Goal: Task Accomplishment & Management: Complete application form

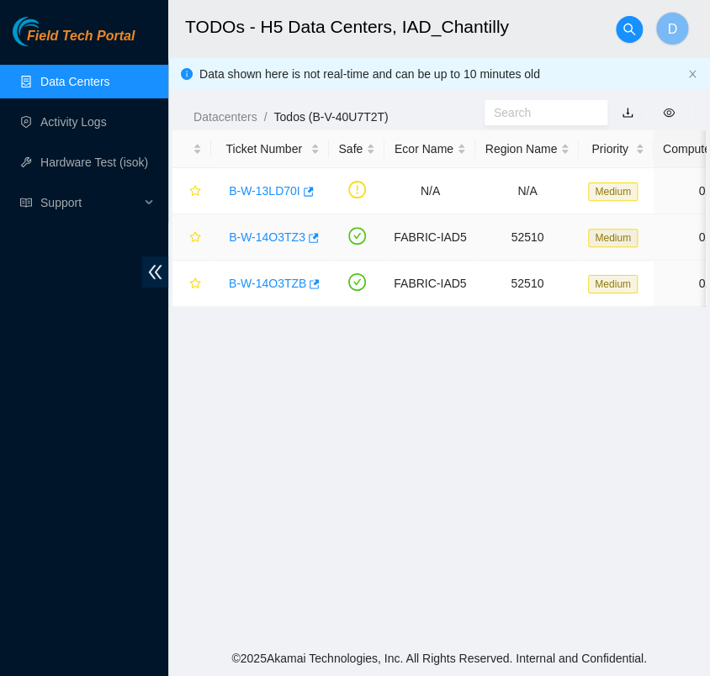
click at [283, 226] on div "B-W-14O3TZ3" at bounding box center [269, 237] width 99 height 27
click at [282, 240] on link "B-W-14O3TZ3" at bounding box center [267, 236] width 77 height 13
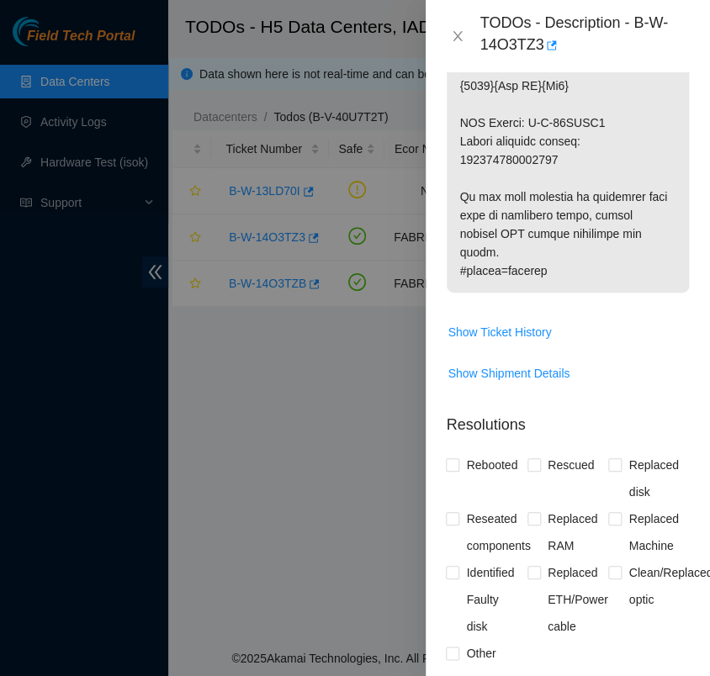
scroll to position [1313, 0]
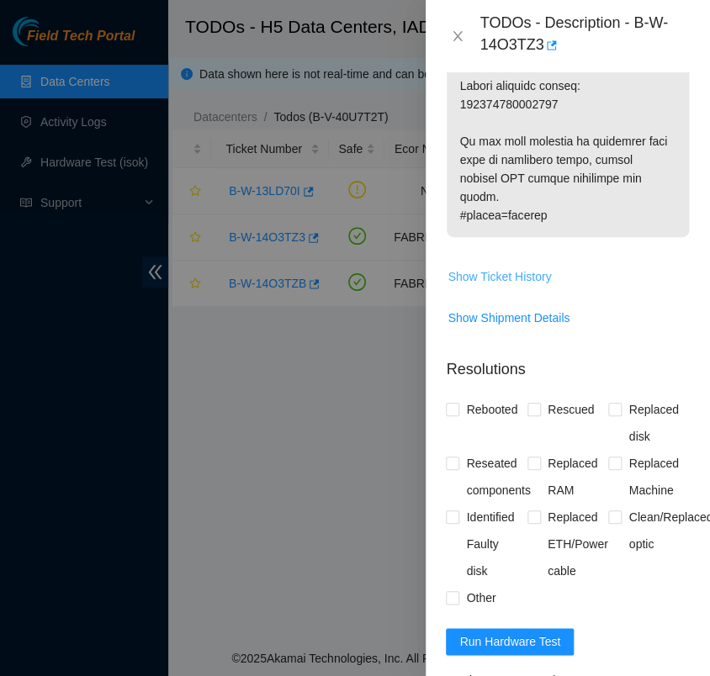
click at [504, 267] on span "Show Ticket History" at bounding box center [498, 276] width 103 height 18
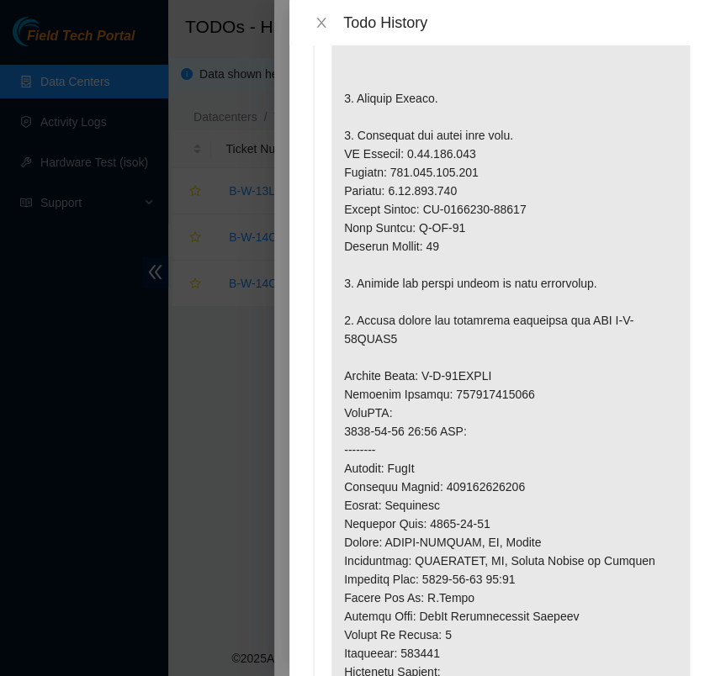
scroll to position [178, 0]
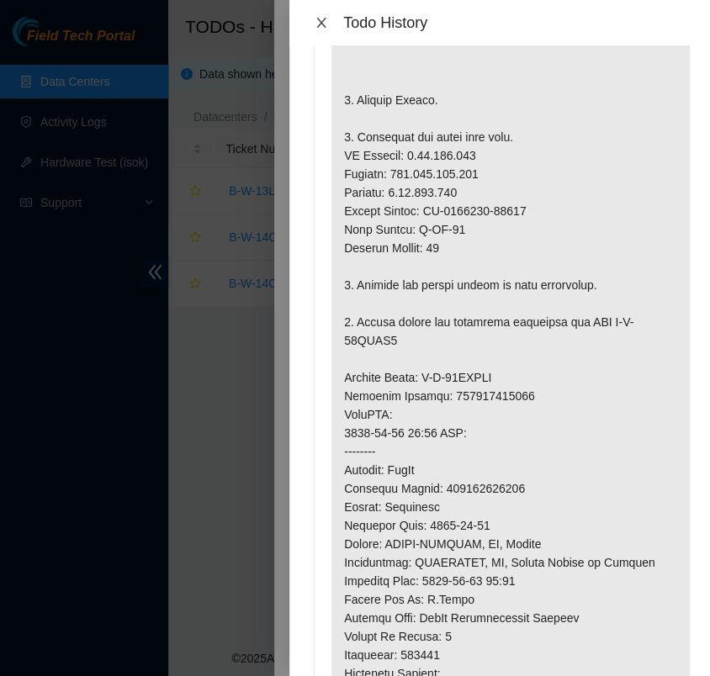
click at [323, 26] on icon "close" at bounding box center [320, 22] width 13 height 13
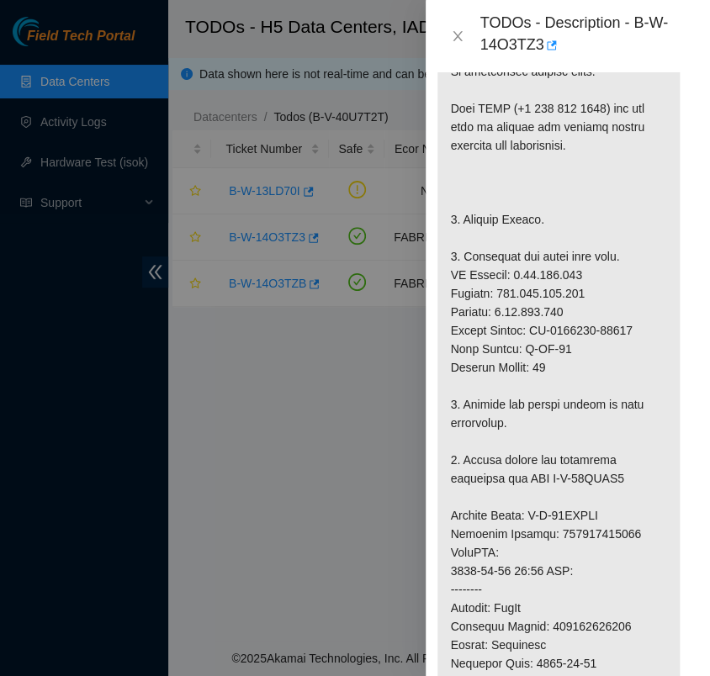
scroll to position [457, 10]
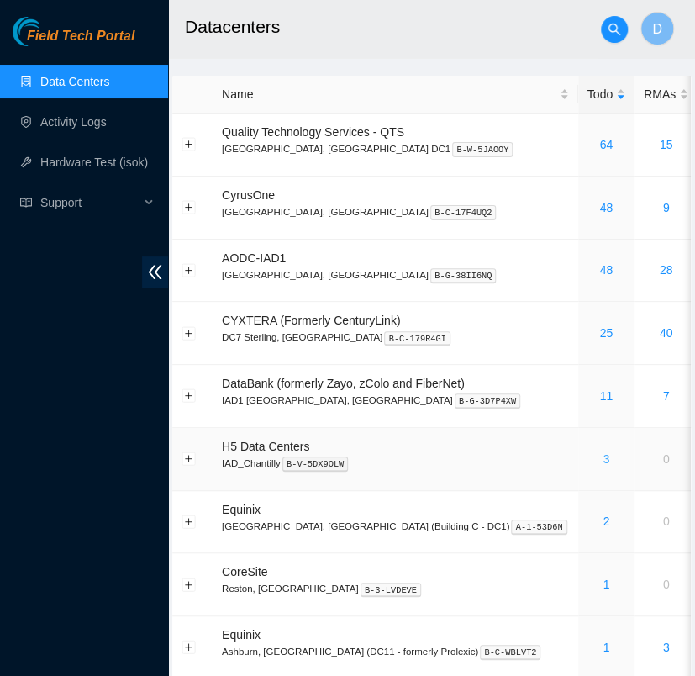
click at [603, 460] on link "3" at bounding box center [606, 458] width 7 height 13
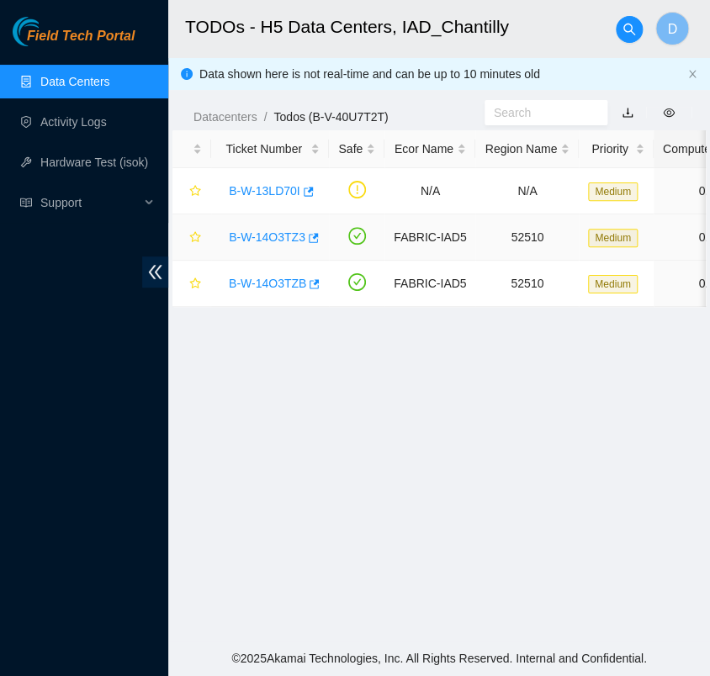
click at [280, 236] on link "B-W-14O3TZ3" at bounding box center [267, 236] width 77 height 13
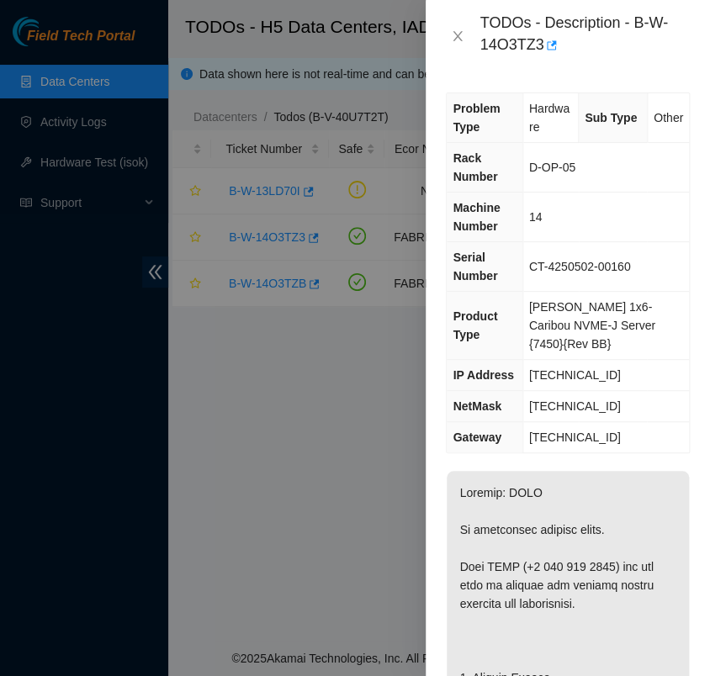
click at [594, 368] on span "2.17.114.143" at bounding box center [575, 374] width 92 height 13
click at [594, 368] on span "[TECHNICAL_ID]" at bounding box center [575, 374] width 92 height 13
copy span "[TECHNICAL_ID]"
click at [634, 207] on td "14" at bounding box center [605, 218] width 166 height 50
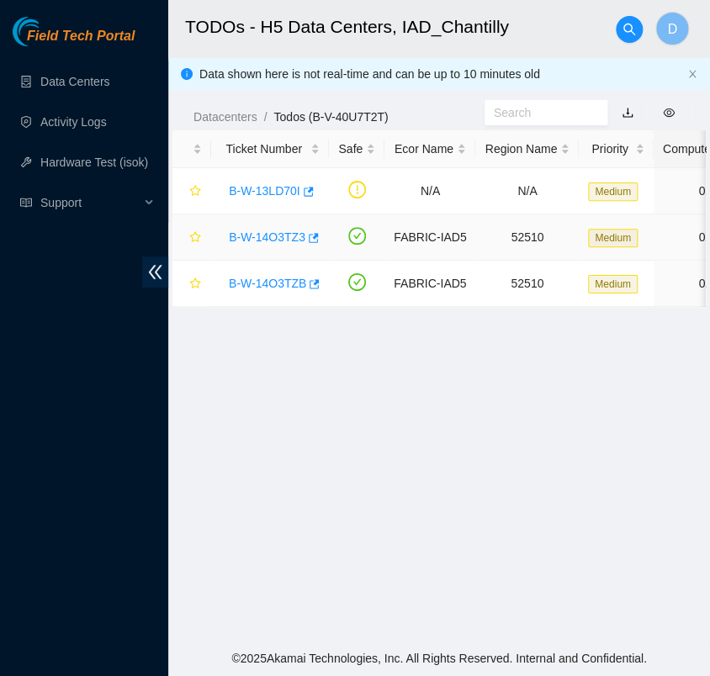
click at [270, 234] on link "B-W-14O3TZ3" at bounding box center [267, 236] width 77 height 13
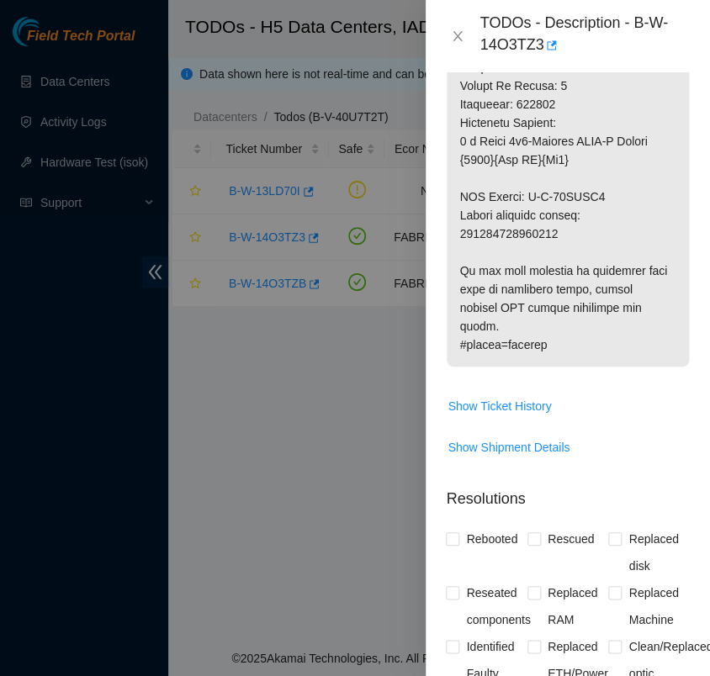
scroll to position [1296, 0]
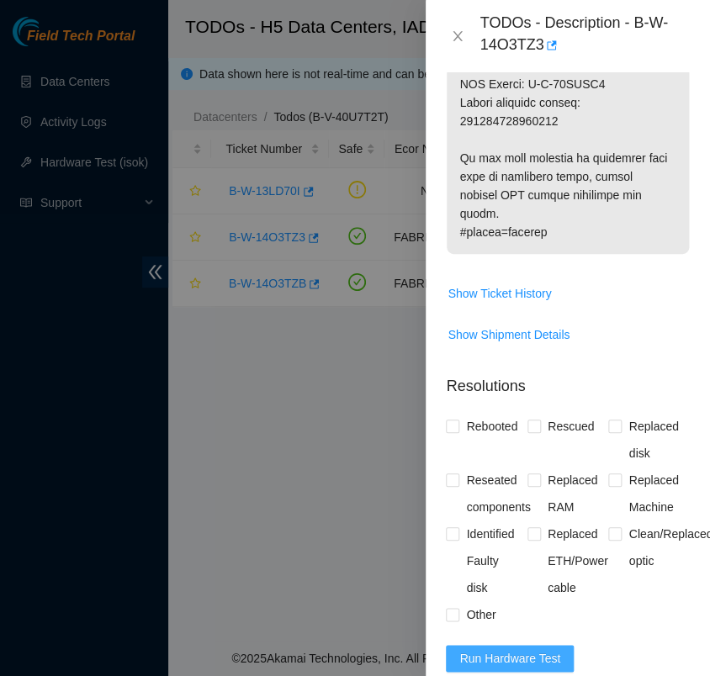
click at [522, 649] on span "Run Hardware Test" at bounding box center [509, 658] width 101 height 18
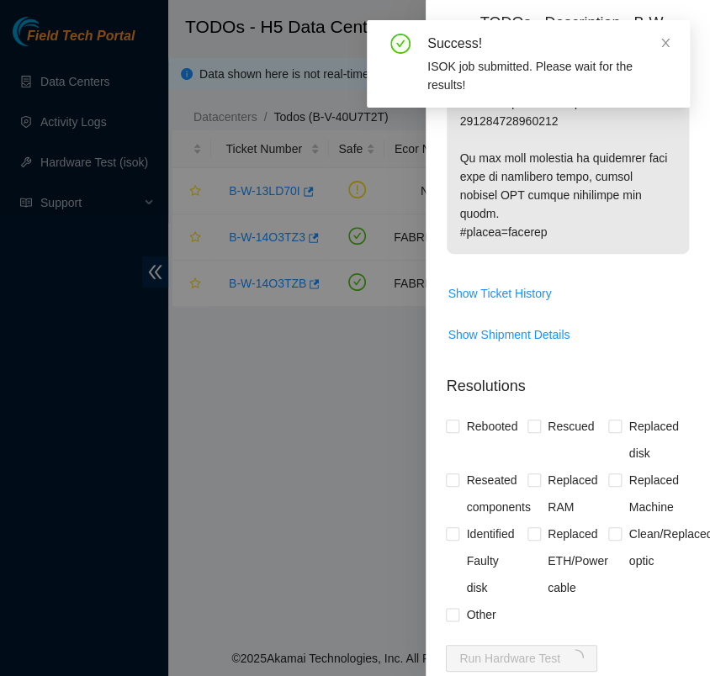
scroll to position [1419, 0]
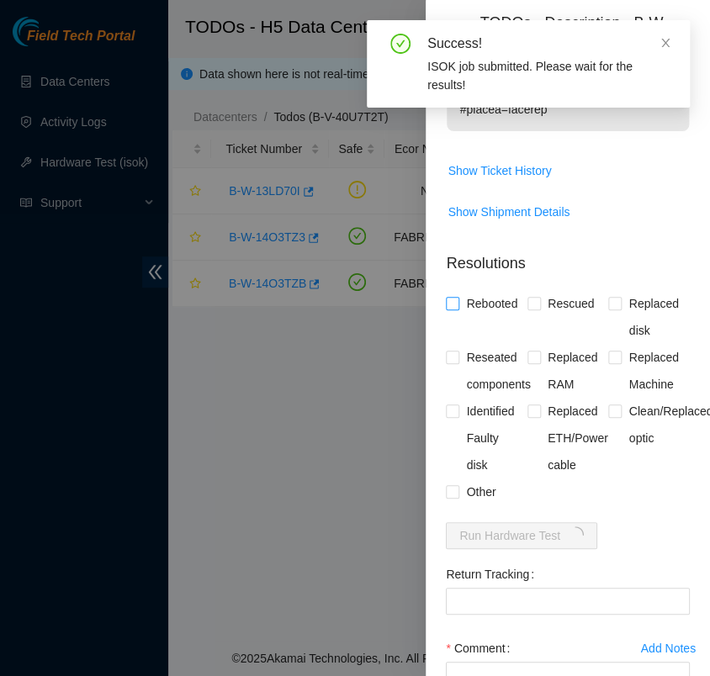
click at [451, 297] on input "Rebooted" at bounding box center [452, 303] width 12 height 12
checkbox input "true"
click at [529, 297] on input "Rescued" at bounding box center [533, 303] width 12 height 12
checkbox input "true"
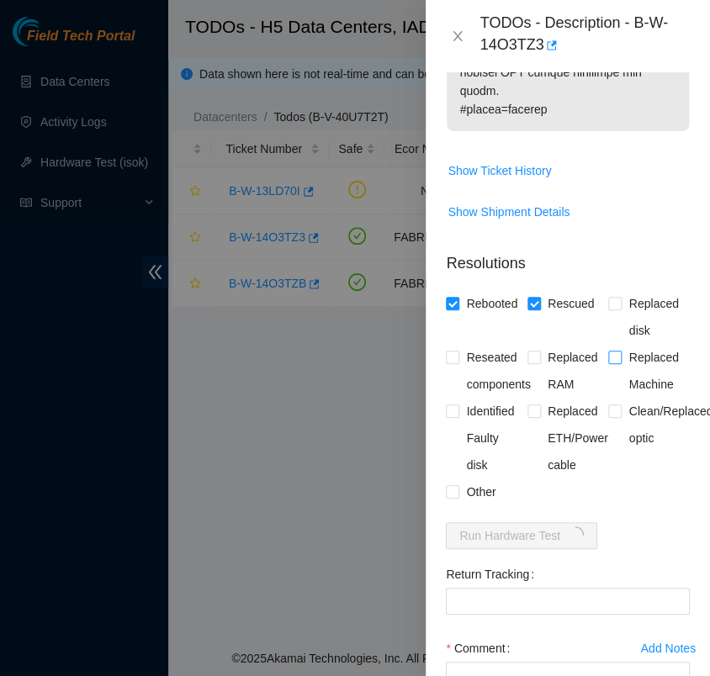
click at [608, 351] on input "Replaced Machine" at bounding box center [614, 357] width 12 height 12
checkbox input "true"
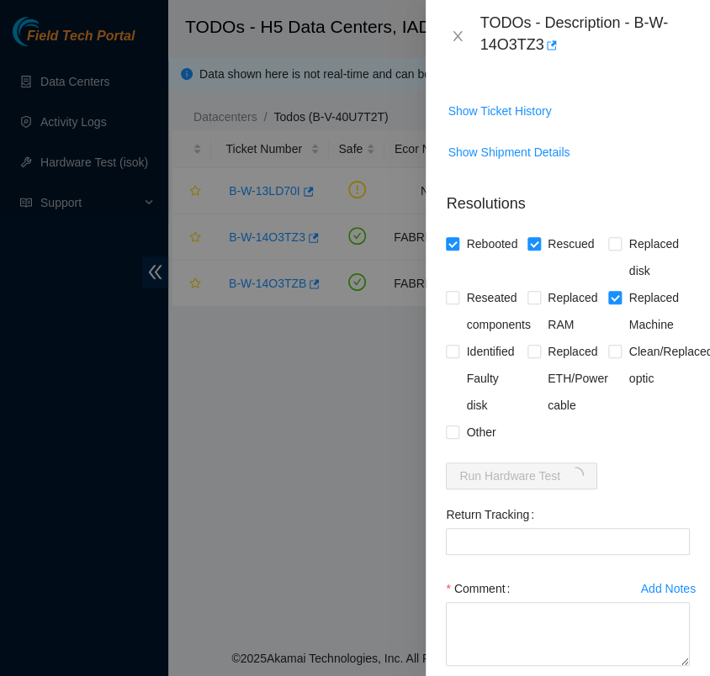
scroll to position [1542, 0]
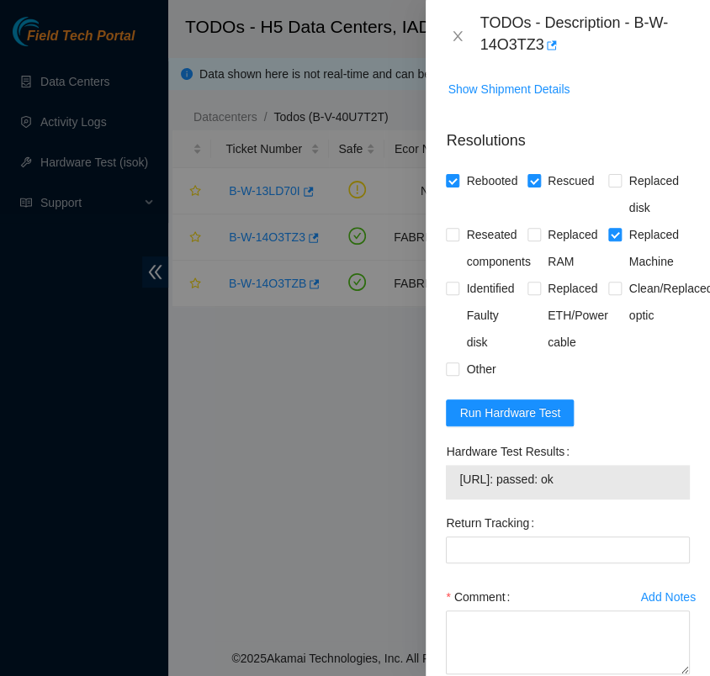
drag, startPoint x: 588, startPoint y: 440, endPoint x: 456, endPoint y: 439, distance: 132.8
click at [456, 465] on div "[URL]: passed: ok" at bounding box center [568, 482] width 244 height 34
copy tbody "[URL]: passed: ok"
click at [455, 40] on icon "close" at bounding box center [457, 35] width 13 height 13
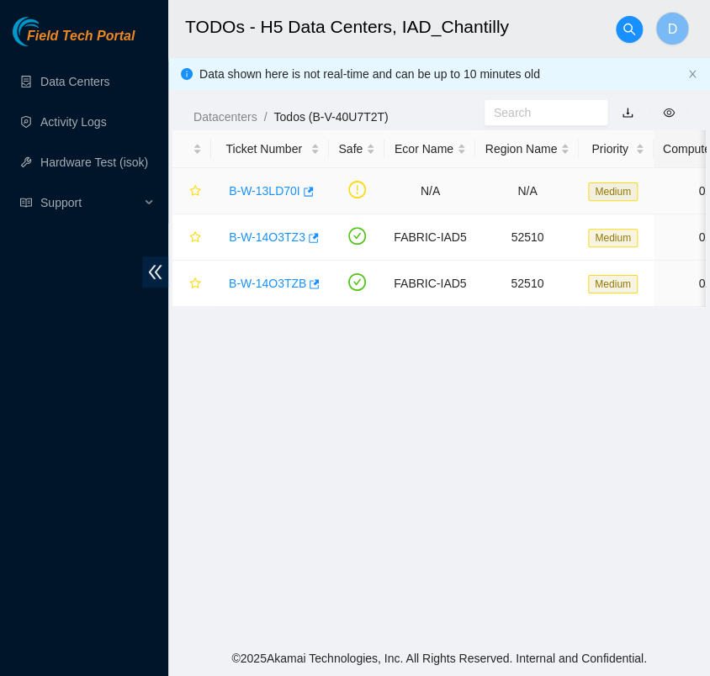
scroll to position [454, 0]
click at [277, 281] on link "B-W-14O3TZB" at bounding box center [267, 283] width 77 height 13
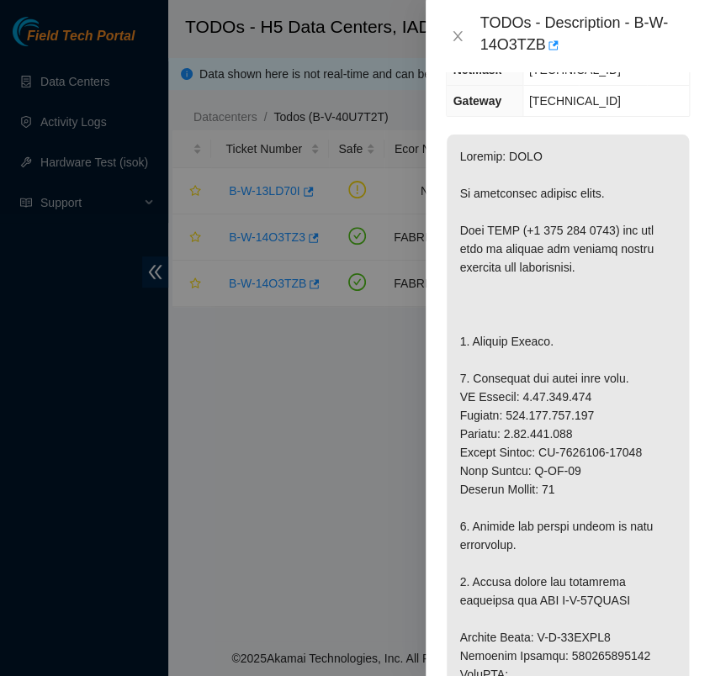
scroll to position [332, 0]
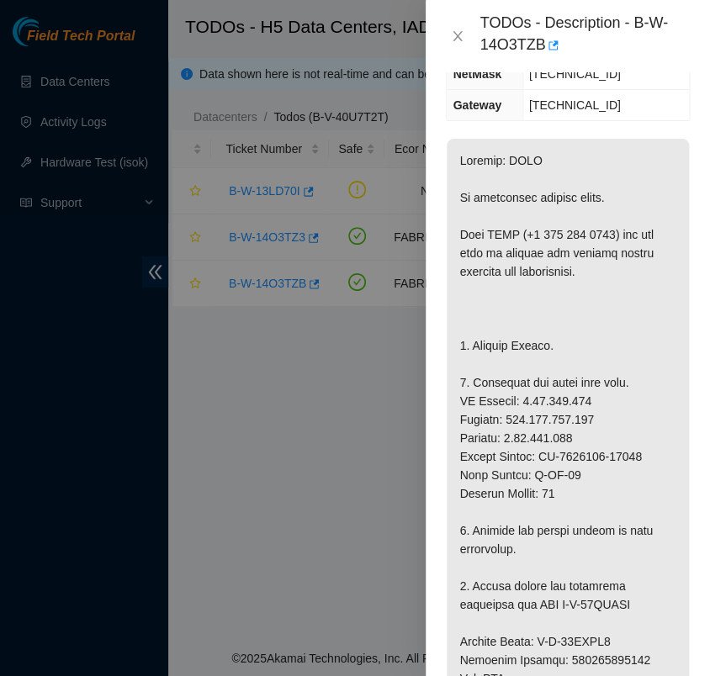
click at [646, 139] on p at bounding box center [567, 688] width 242 height 1098
click at [549, 377] on p at bounding box center [567, 688] width 242 height 1098
copy p "[TECHNICAL_ID]"
click at [586, 309] on p at bounding box center [567, 688] width 242 height 1098
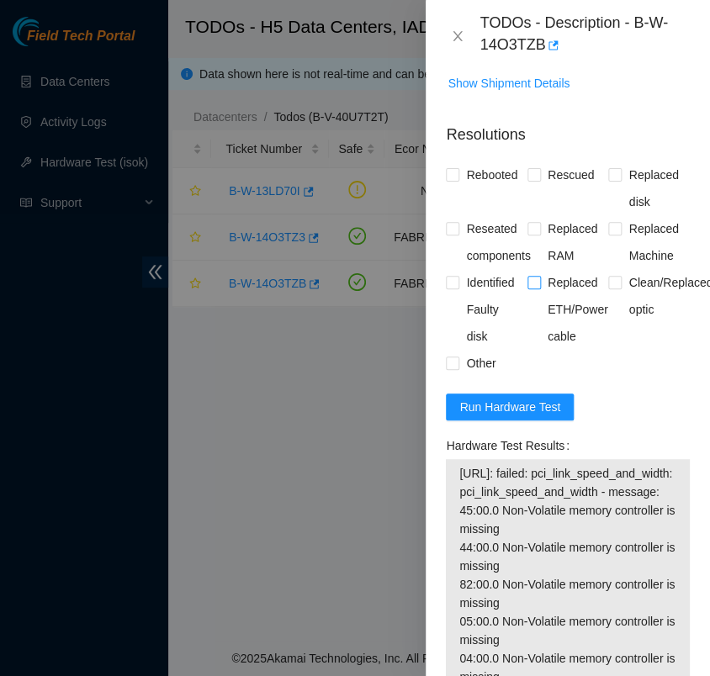
scroll to position [1594, 0]
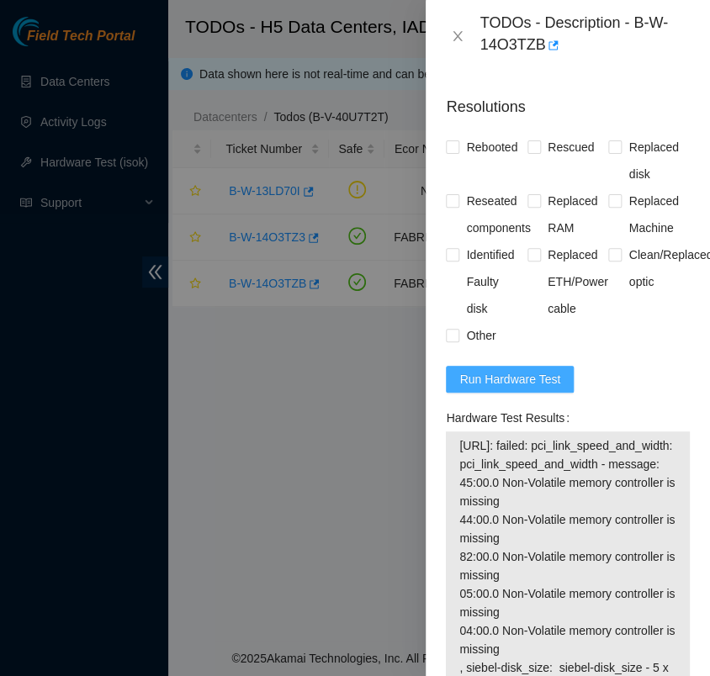
click at [542, 370] on span "Run Hardware Test" at bounding box center [509, 379] width 101 height 18
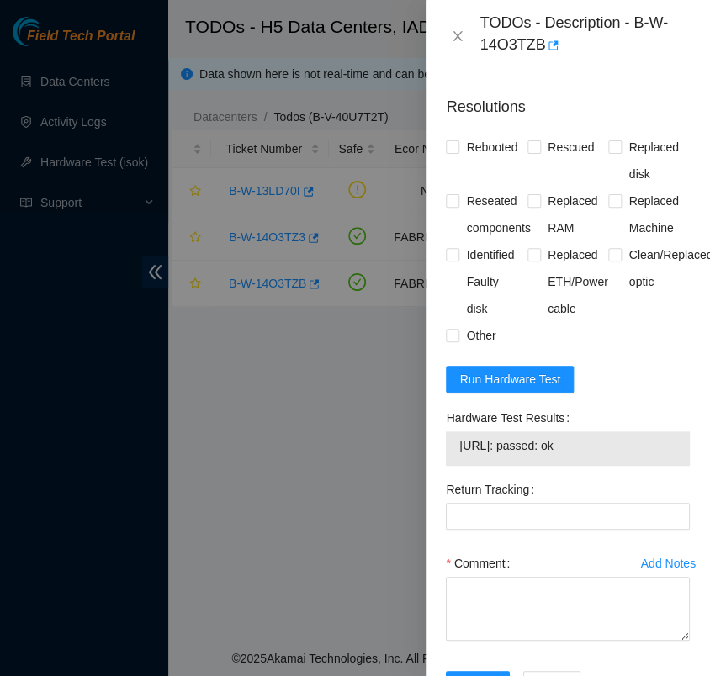
drag, startPoint x: 592, startPoint y: 409, endPoint x: 459, endPoint y: 413, distance: 132.9
click at [459, 436] on span "[URL]: passed: ok" at bounding box center [567, 445] width 217 height 18
copy span "[URL]: passed: ok"
click at [620, 335] on form "Resolutions Rebooted Rescued Replaced disk Reseated components Replaced RAM Rep…" at bounding box center [568, 400] width 244 height 636
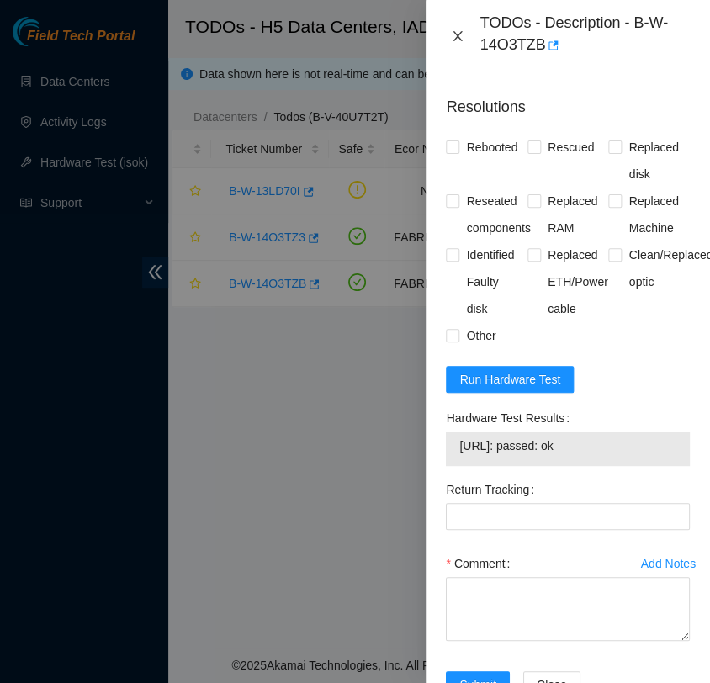
click at [459, 34] on icon "close" at bounding box center [457, 36] width 9 height 10
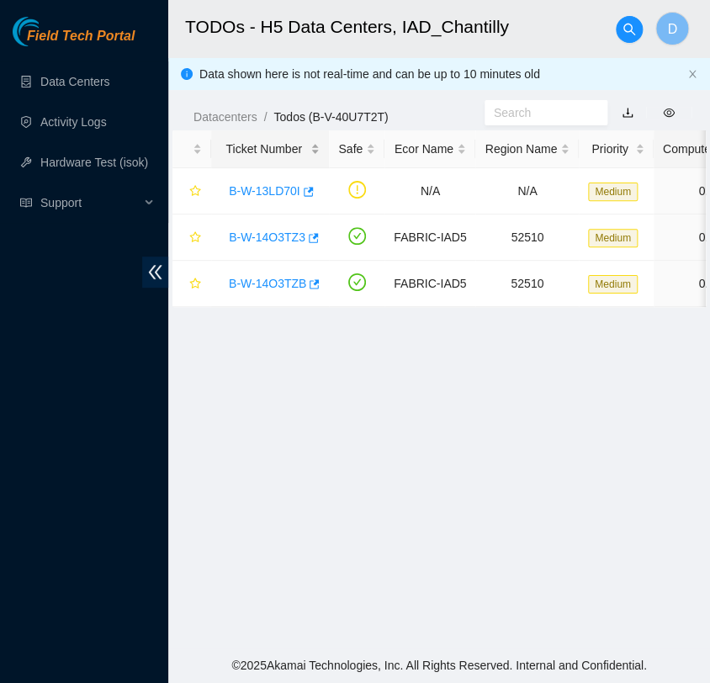
scroll to position [447, 0]
click at [263, 187] on link "B-W-13LD70I" at bounding box center [264, 190] width 71 height 13
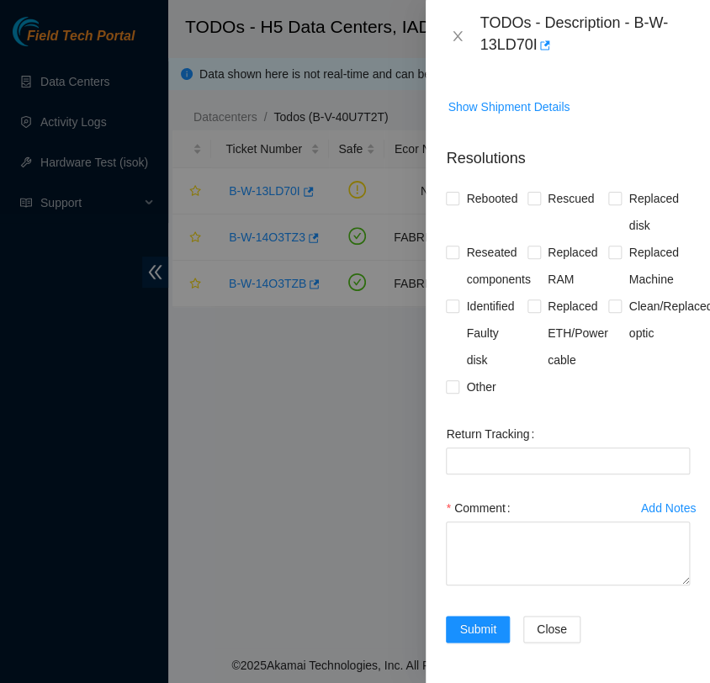
scroll to position [0, 0]
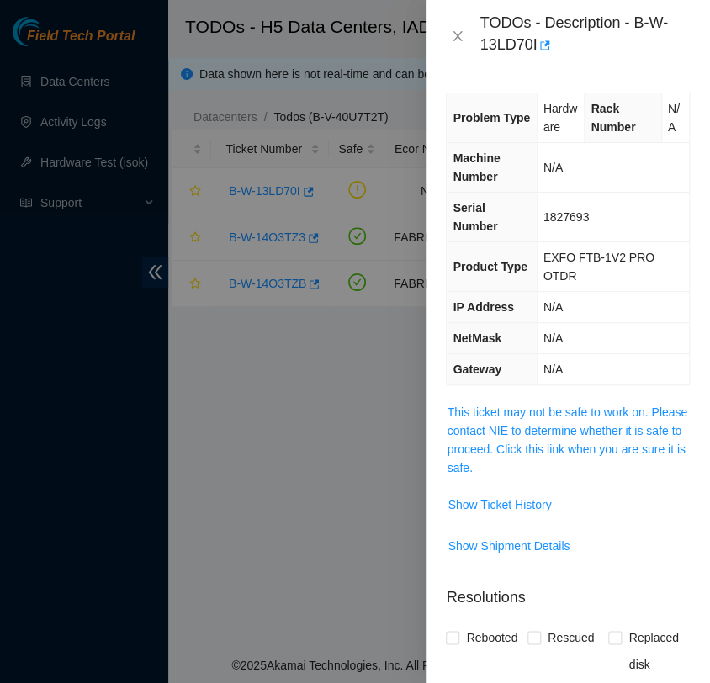
click at [546, 419] on span "This ticket may not be safe to work on. Please contact NIE to determine whether…" at bounding box center [567, 440] width 242 height 74
click at [516, 433] on link "This ticket may not be safe to work on. Please contact NIE to determine whether…" at bounding box center [566, 439] width 240 height 69
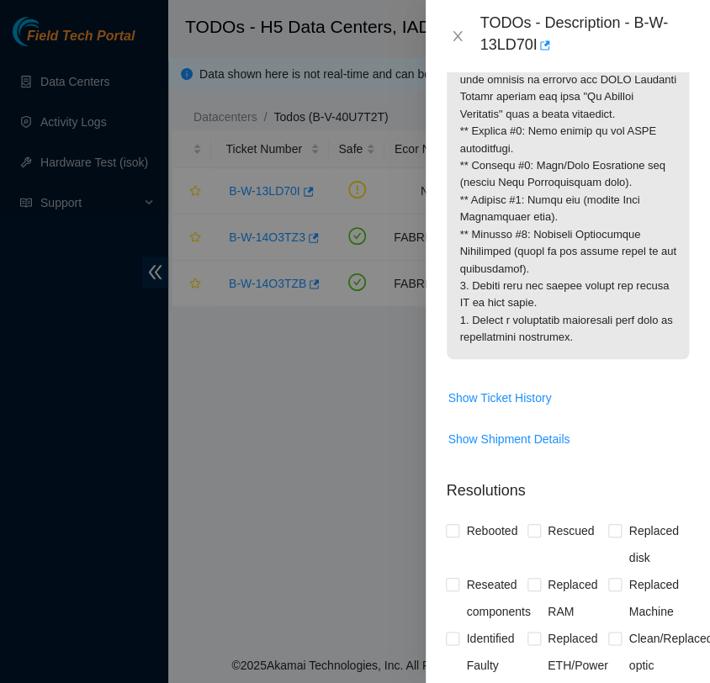
scroll to position [911, 0]
click at [457, 33] on icon "close" at bounding box center [457, 35] width 13 height 13
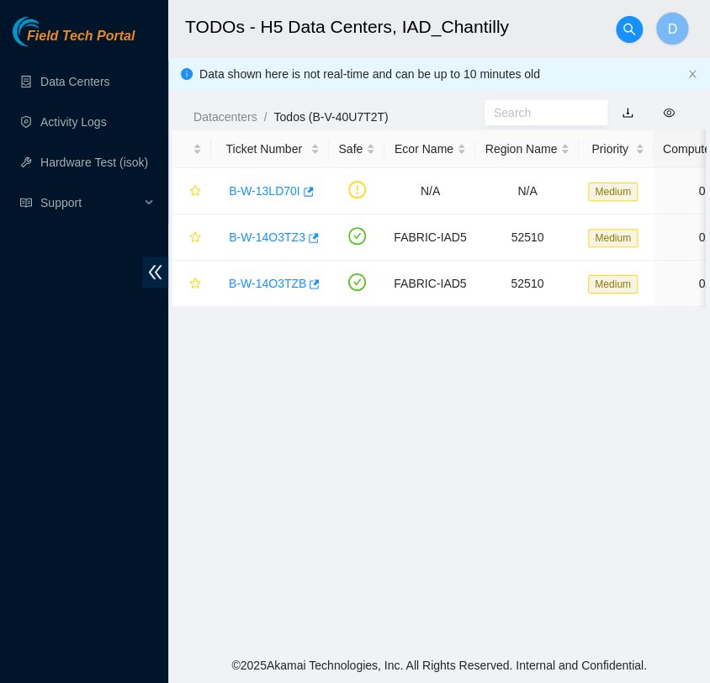
scroll to position [415, 0]
click at [383, 405] on main "TODOs - H5 Data Centers, IAD_Chantilly D Data shown here is not real-time and c…" at bounding box center [438, 323] width 541 height 647
click at [407, 499] on main "TODOs - H5 Data Centers, IAD_Chantilly D Data shown here is not real-time and c…" at bounding box center [438, 323] width 541 height 647
click at [284, 240] on link "B-W-14O3TZ3" at bounding box center [267, 236] width 77 height 13
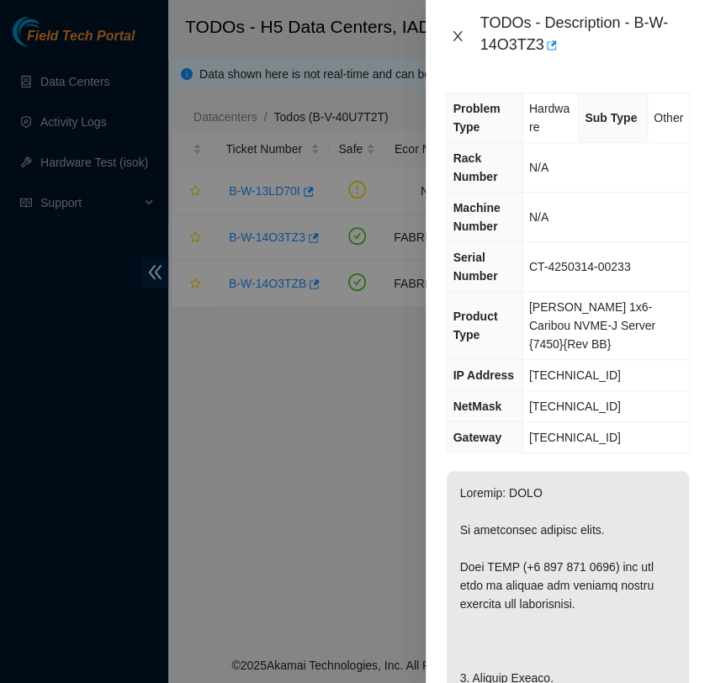
click at [457, 33] on icon "close" at bounding box center [457, 35] width 13 height 13
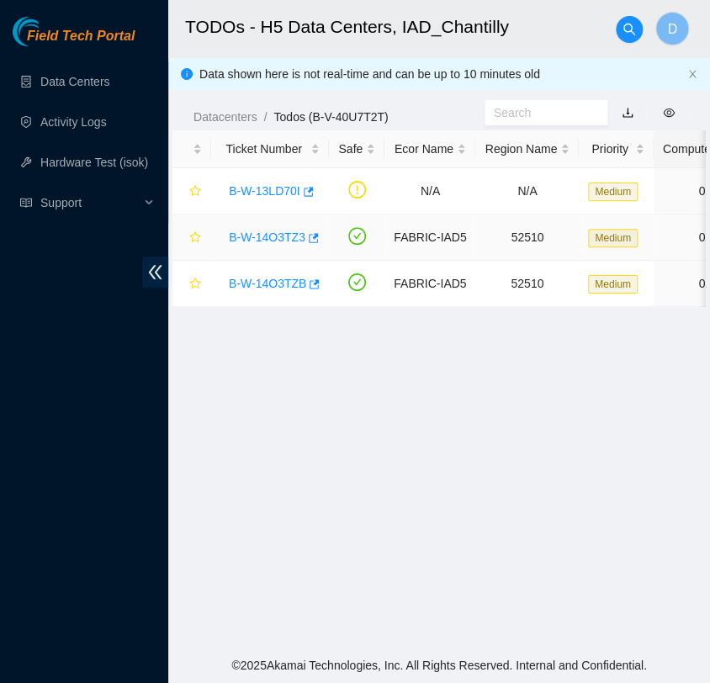
click at [284, 236] on link "B-W-14O3TZ3" at bounding box center [267, 236] width 77 height 13
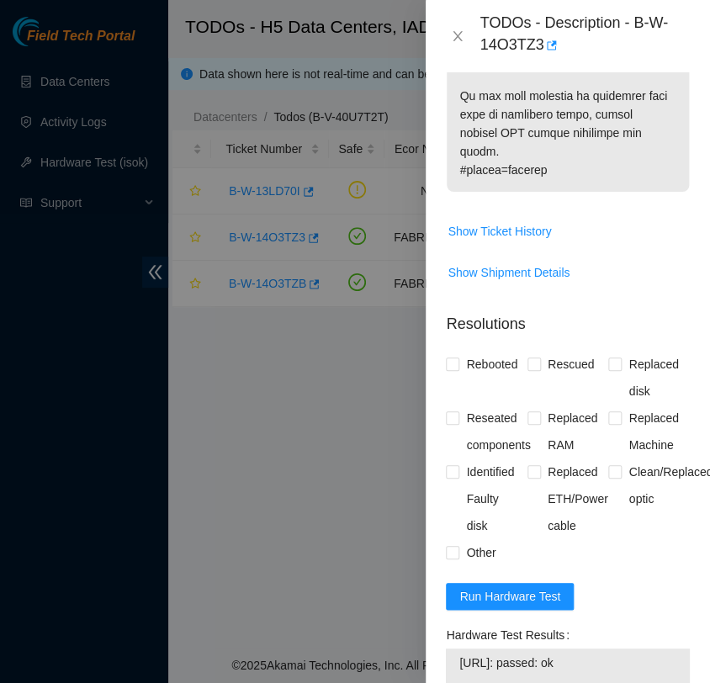
scroll to position [1362, 0]
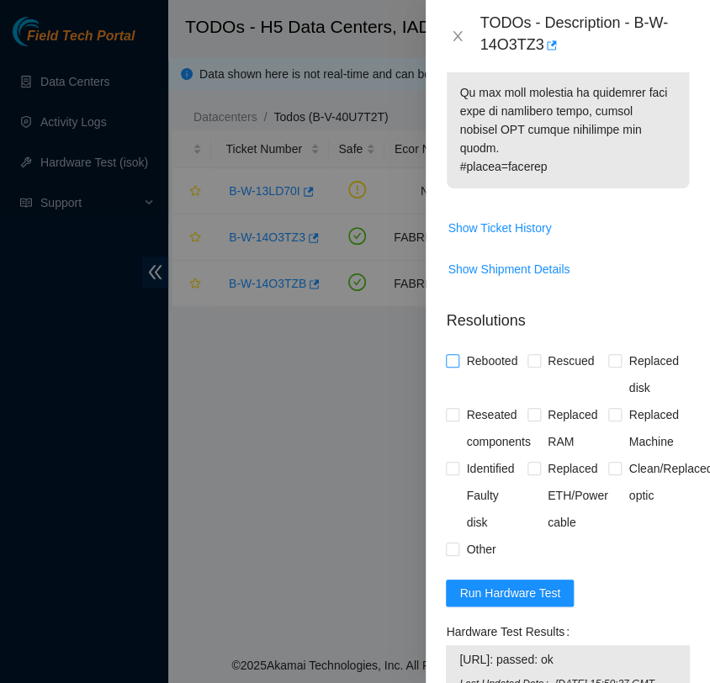
click at [453, 354] on input "Rebooted" at bounding box center [452, 360] width 12 height 12
checkbox input "true"
click at [527, 354] on input "Rescued" at bounding box center [533, 360] width 12 height 12
checkbox input "true"
click at [621, 401] on span "Replaced Machine" at bounding box center [655, 428] width 68 height 54
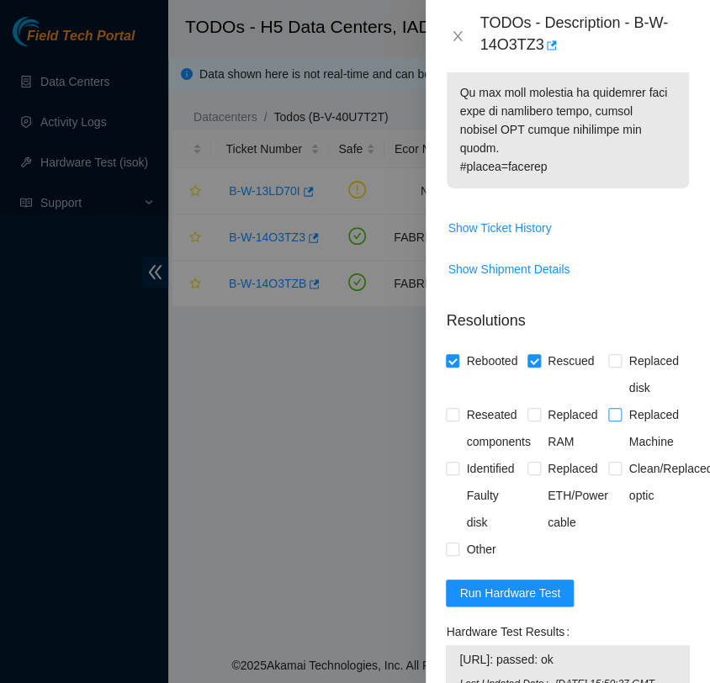
click at [612, 408] on input "Replaced Machine" at bounding box center [614, 414] width 12 height 12
checkbox input "true"
click at [456, 542] on input "Other" at bounding box center [452, 548] width 12 height 12
checkbox input "true"
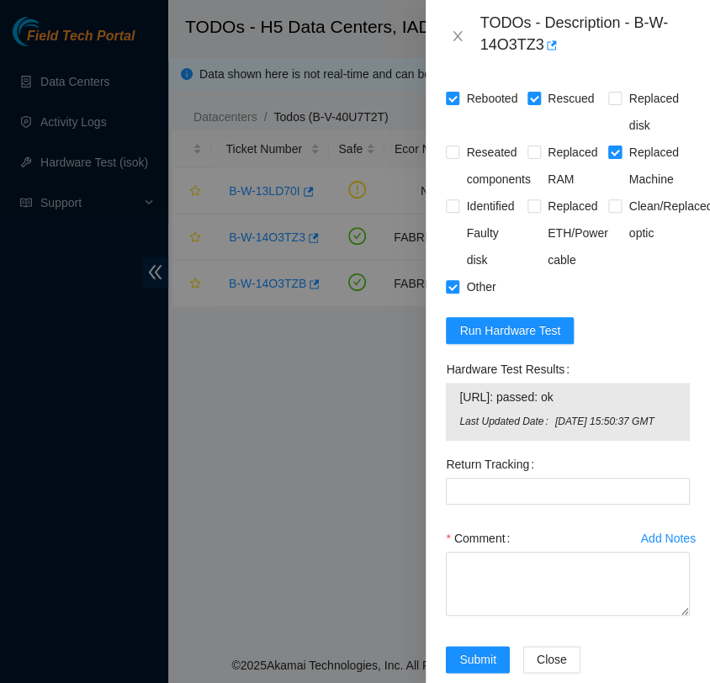
scroll to position [1646, 0]
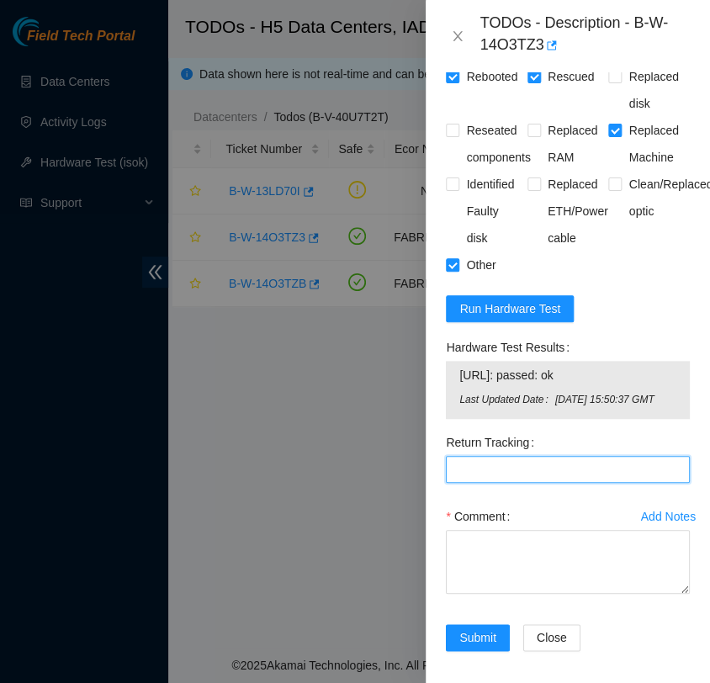
click at [515, 456] on Tracking "Return Tracking" at bounding box center [568, 469] width 244 height 27
paste Tracking "093642900230172"
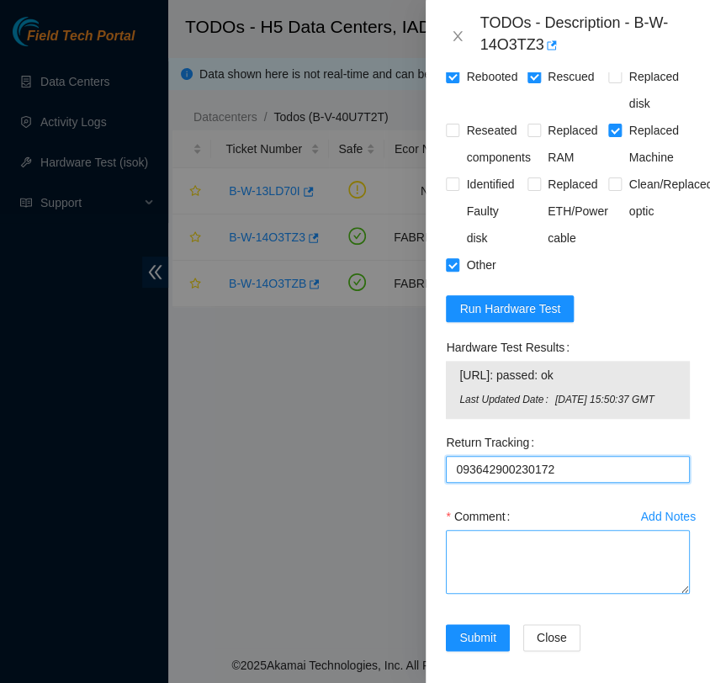
type Tracking "093642900230172"
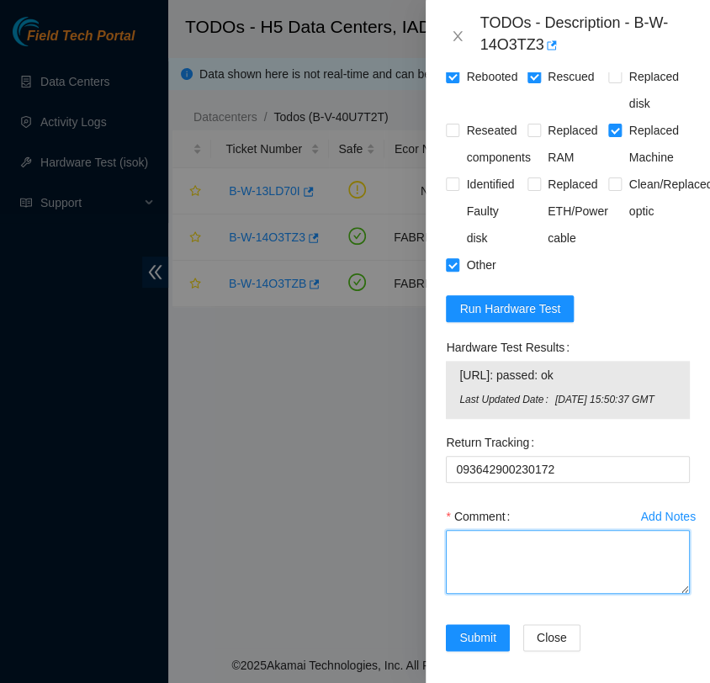
click at [494, 546] on textarea "Comment" at bounding box center [568, 562] width 244 height 64
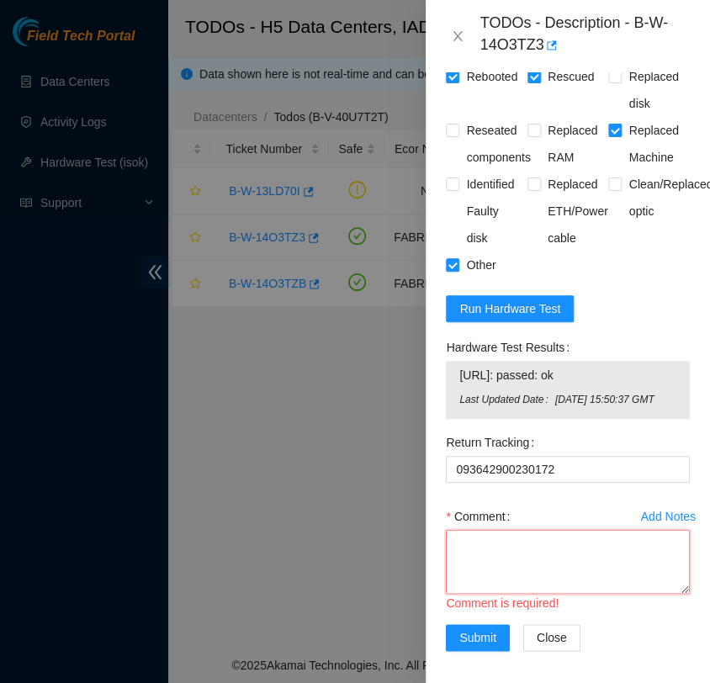
scroll to position [13, 0]
paste textarea "- contacted NOCC to unlock rids atg has completed your request (B-V-5W3W5VD) Me…"
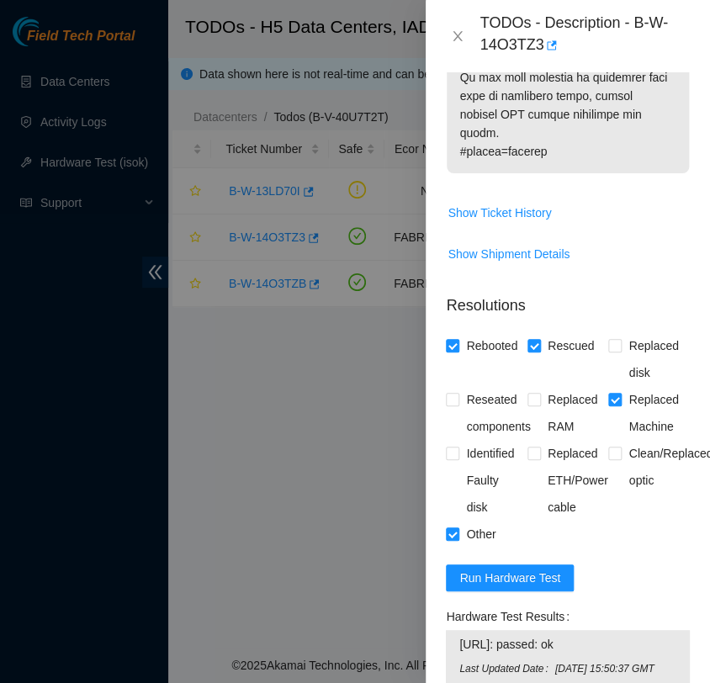
scroll to position [1646, 0]
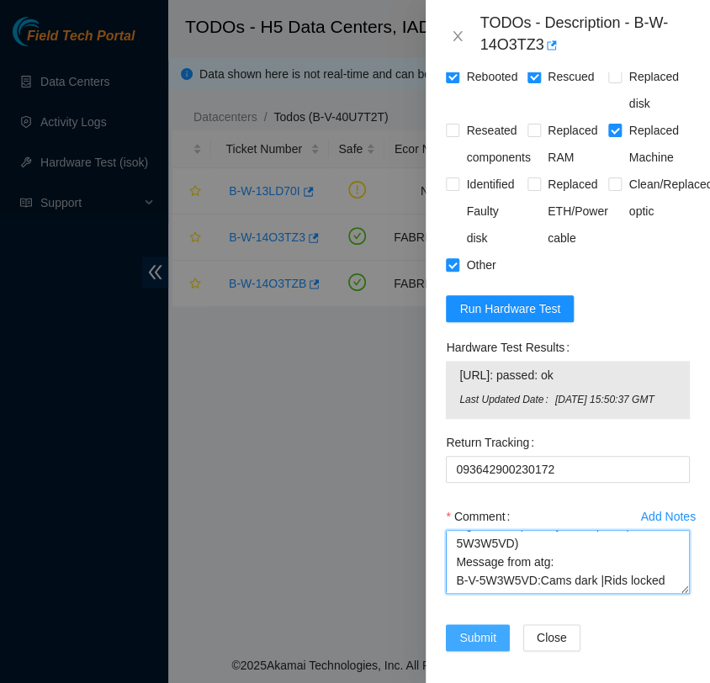
type textarea "- contacted NOCC to unlock rids atg has completed your request (B-V-5W3W5VD) Me…"
click at [478, 628] on span "Submit" at bounding box center [477, 637] width 37 height 18
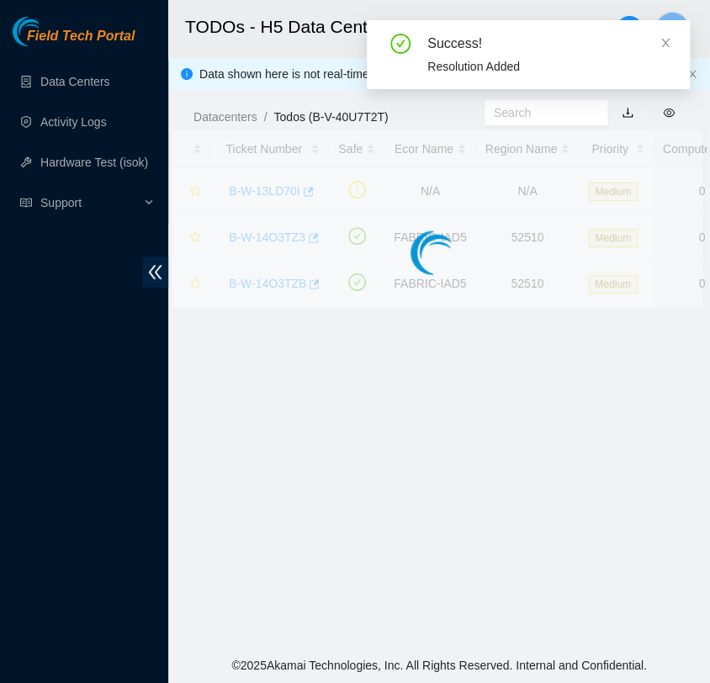
scroll to position [415, 0]
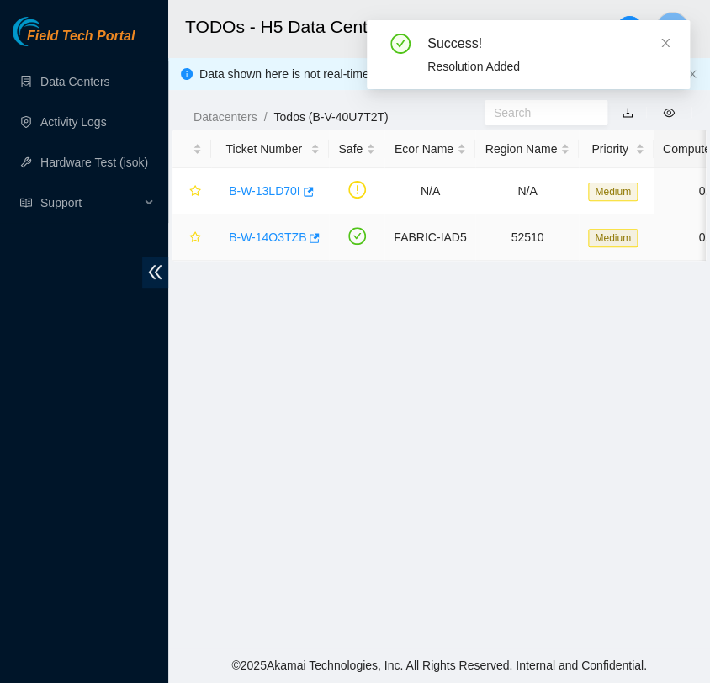
click at [277, 236] on link "B-W-14O3TZB" at bounding box center [267, 236] width 77 height 13
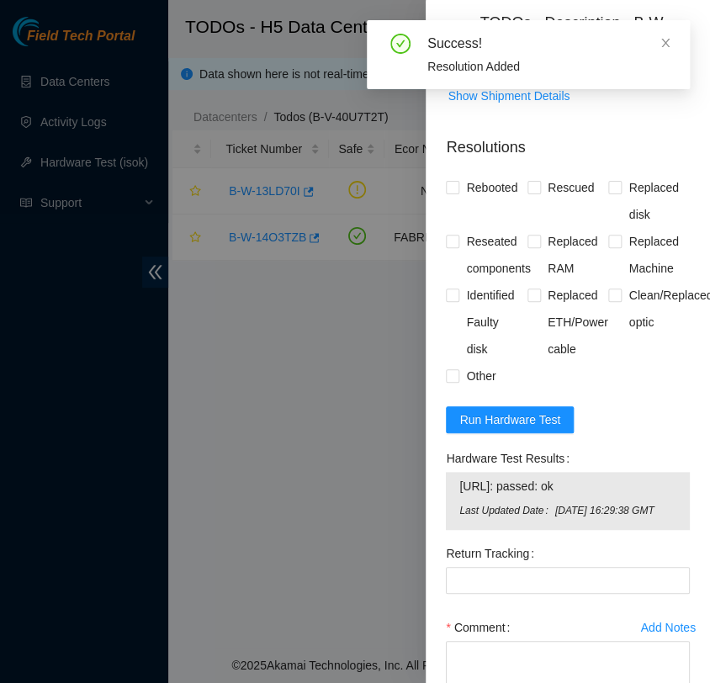
scroll to position [1665, 0]
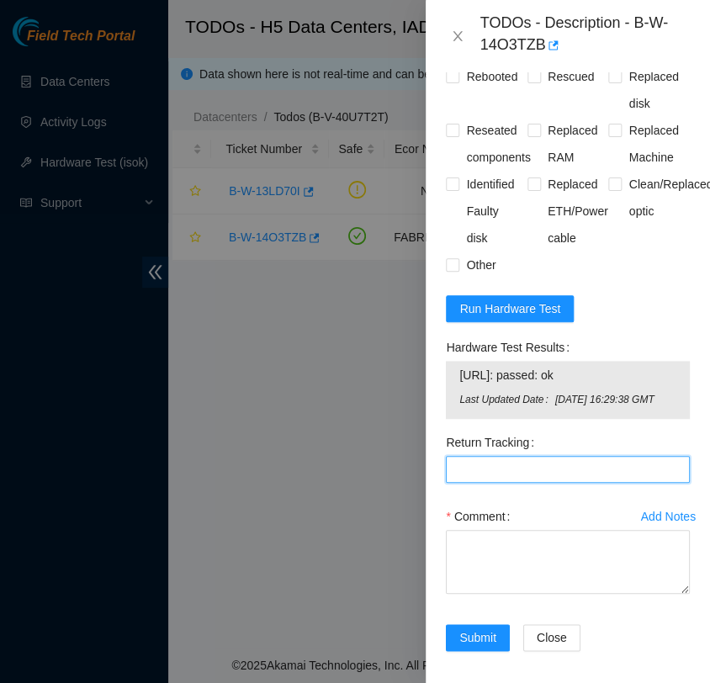
click at [473, 456] on Tracking "Return Tracking" at bounding box center [568, 469] width 244 height 27
paste Tracking "093642900230189"
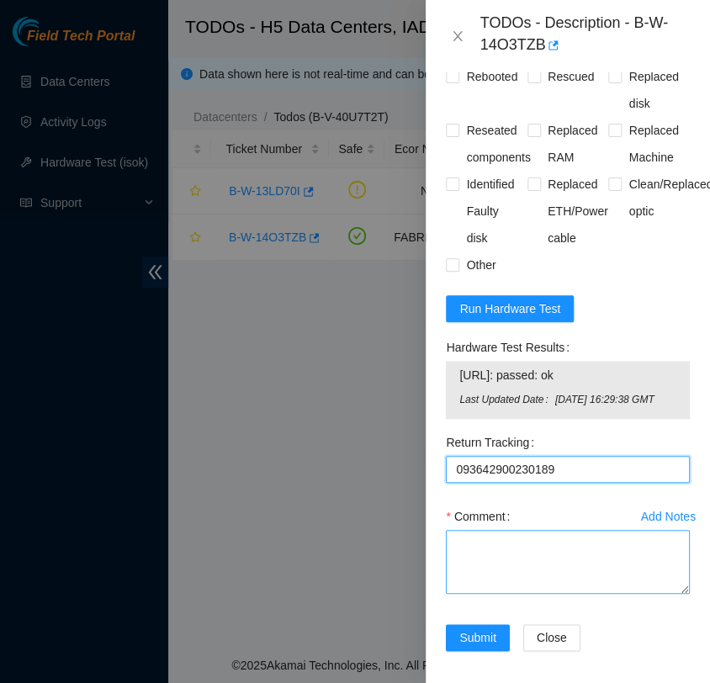
type Tracking "093642900230189"
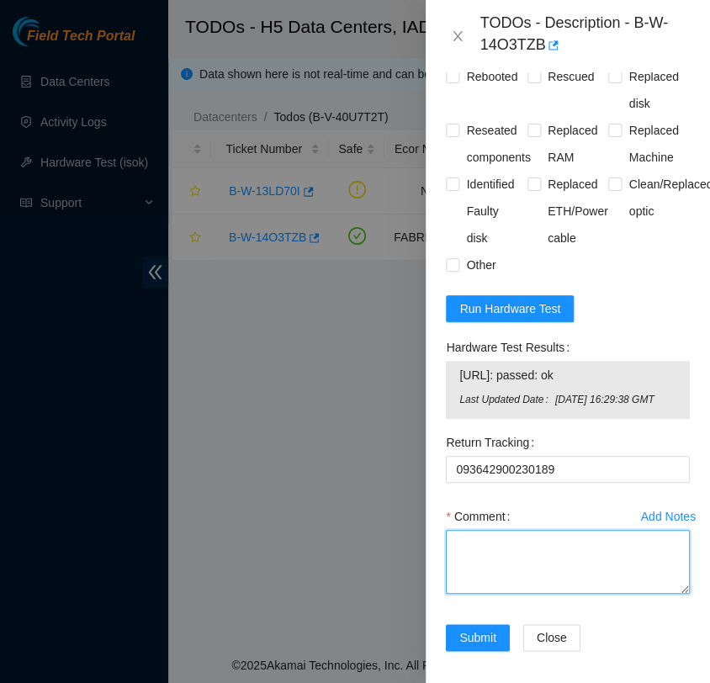
click at [483, 530] on textarea "Comment" at bounding box center [568, 562] width 244 height 64
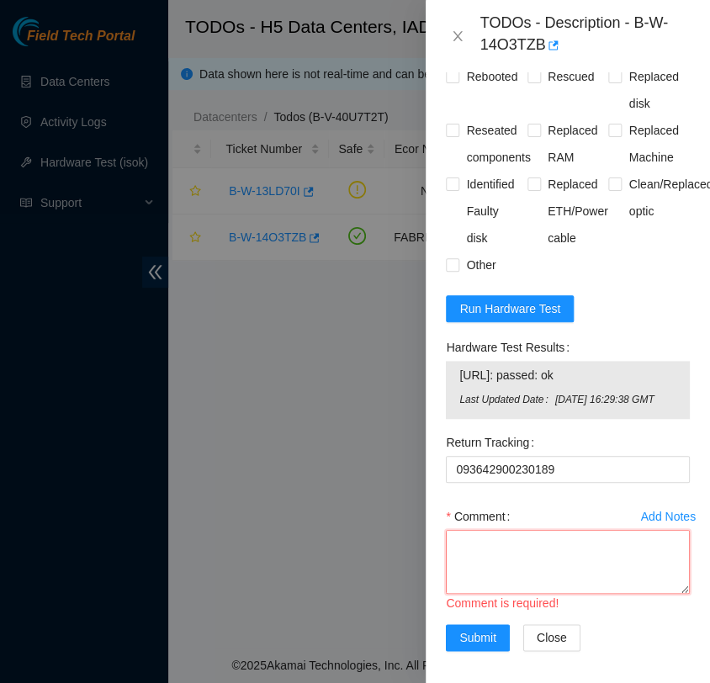
scroll to position [13, 0]
paste textarea "- contacted NOCC to unlock rids atg has completed your request (B-V-5W3W5VD) Me…"
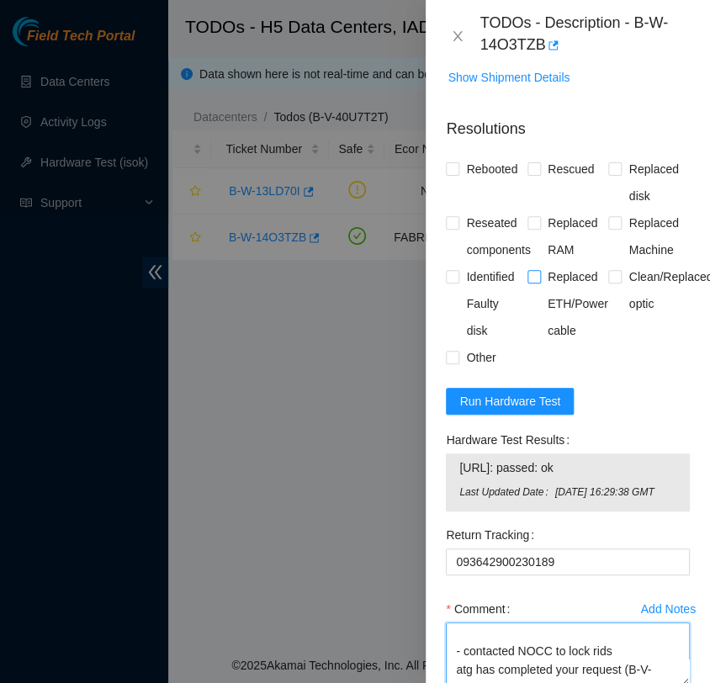
scroll to position [1571, 0]
type textarea "- contacted NOCC to unlock rids atg has completed your request (B-V-5W3W5VD) Me…"
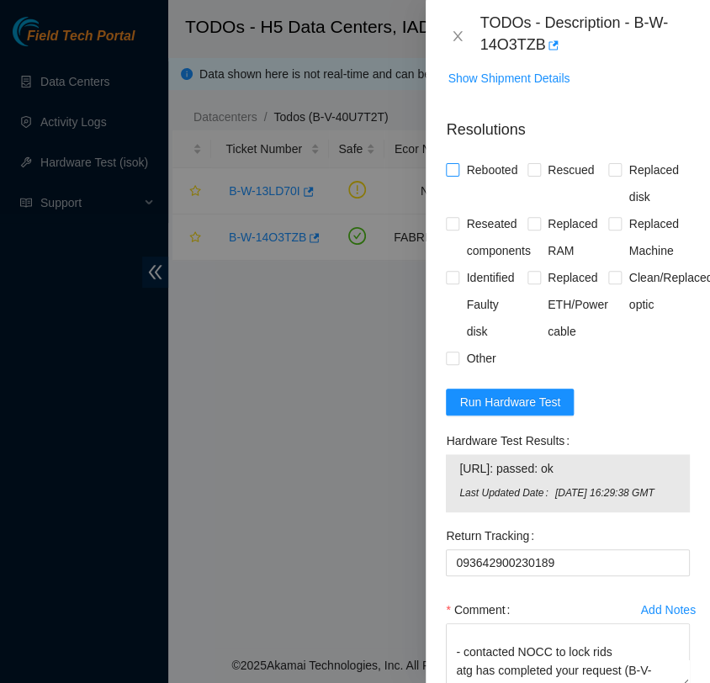
click at [456, 156] on label "Rebooted" at bounding box center [485, 169] width 78 height 27
click at [456, 163] on input "Rebooted" at bounding box center [452, 169] width 12 height 12
checkbox input "true"
click at [530, 163] on input "Rescued" at bounding box center [533, 169] width 12 height 12
checkbox input "true"
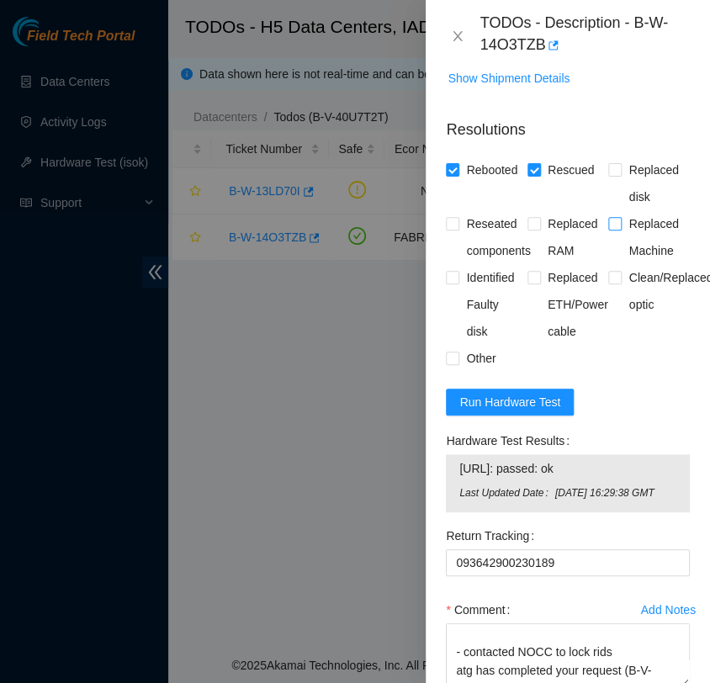
click at [608, 210] on label "Replaced Machine" at bounding box center [649, 237] width 82 height 54
click at [608, 217] on input "Replaced Machine" at bounding box center [614, 223] width 12 height 12
checkbox input "true"
click at [456, 351] on input "Other" at bounding box center [452, 357] width 12 height 12
checkbox input "true"
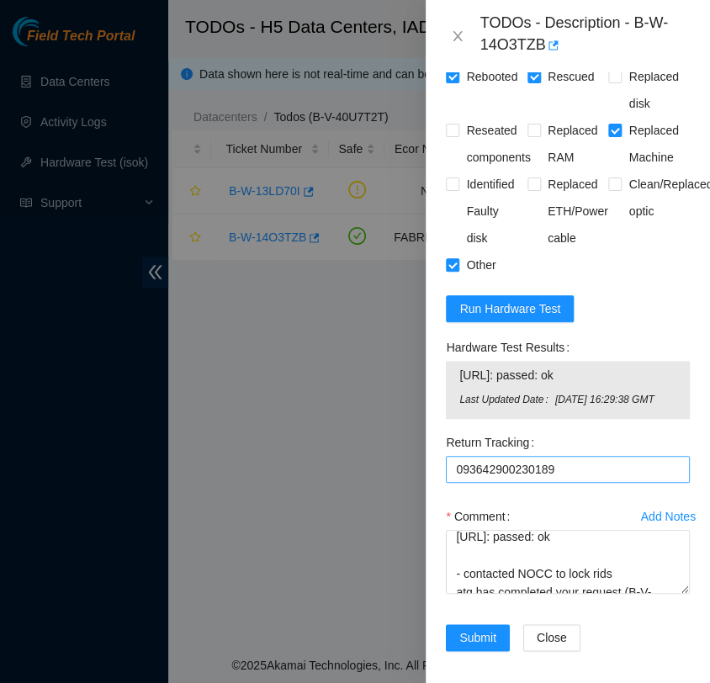
scroll to position [1665, 0]
click at [478, 628] on span "Submit" at bounding box center [477, 637] width 37 height 18
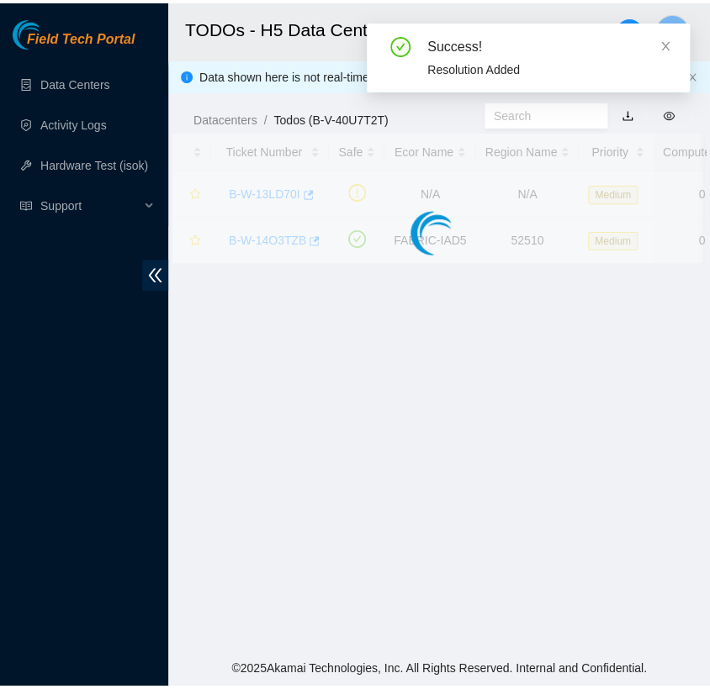
scroll to position [415, 0]
